Goal: Task Accomplishment & Management: Manage account settings

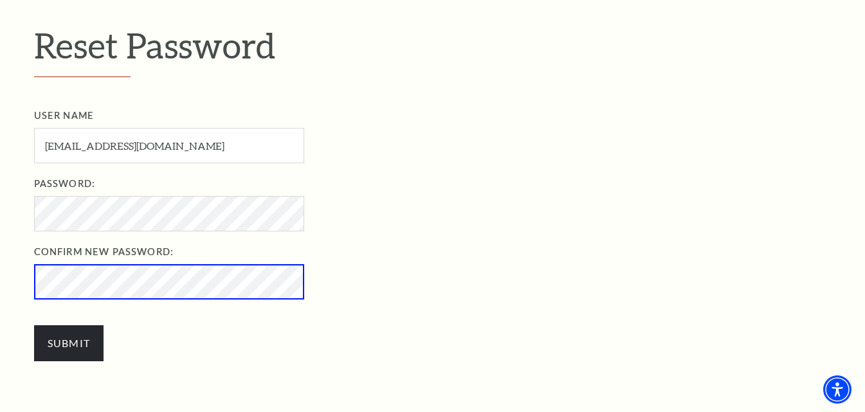
scroll to position [380, 0]
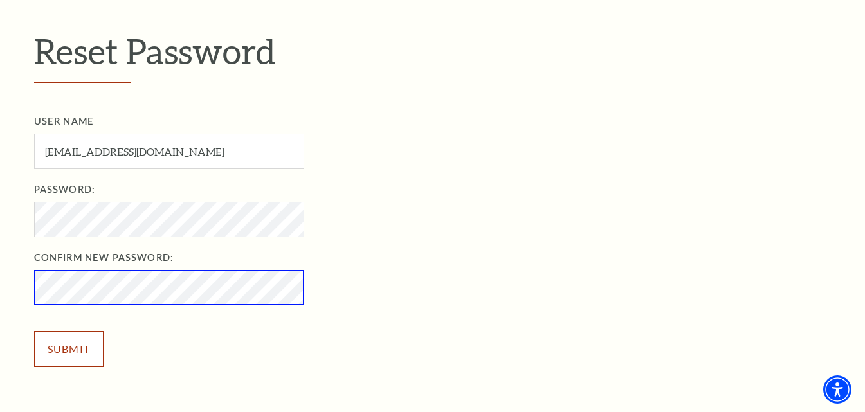
click at [66, 352] on input "Submit" at bounding box center [69, 349] width 70 height 36
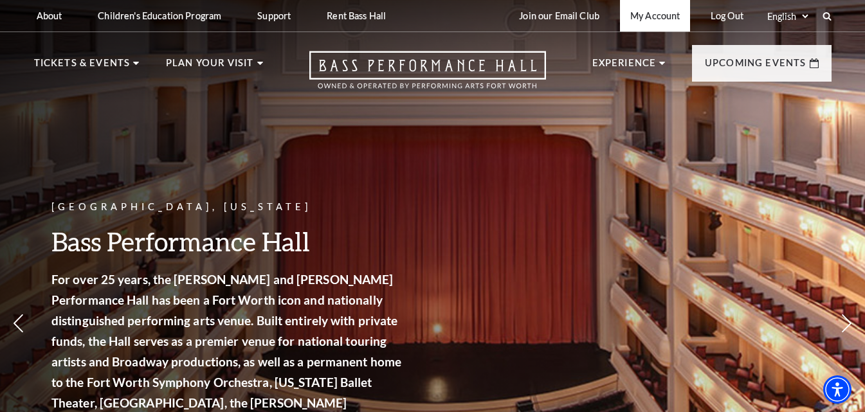
click at [655, 17] on link "My Account" at bounding box center [655, 16] width 70 height 32
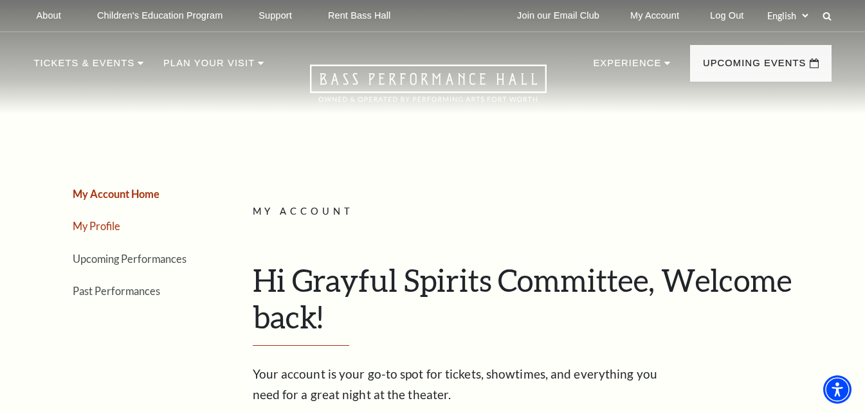
click at [102, 228] on link "My Profile" at bounding box center [97, 226] width 48 height 12
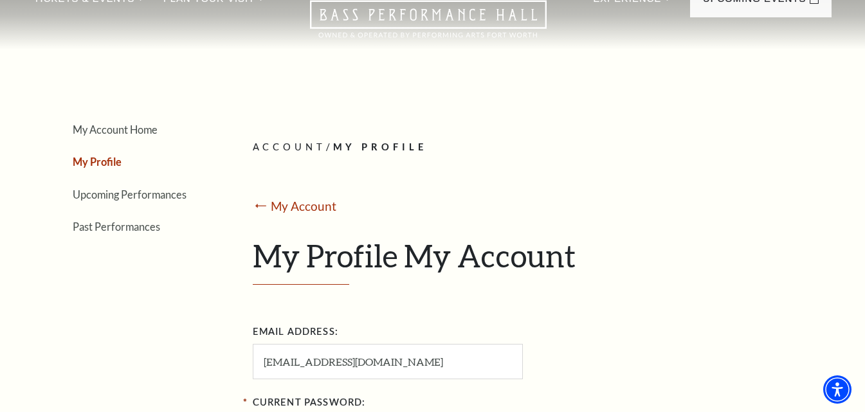
scroll to position [129, 0]
